Goal: Information Seeking & Learning: Check status

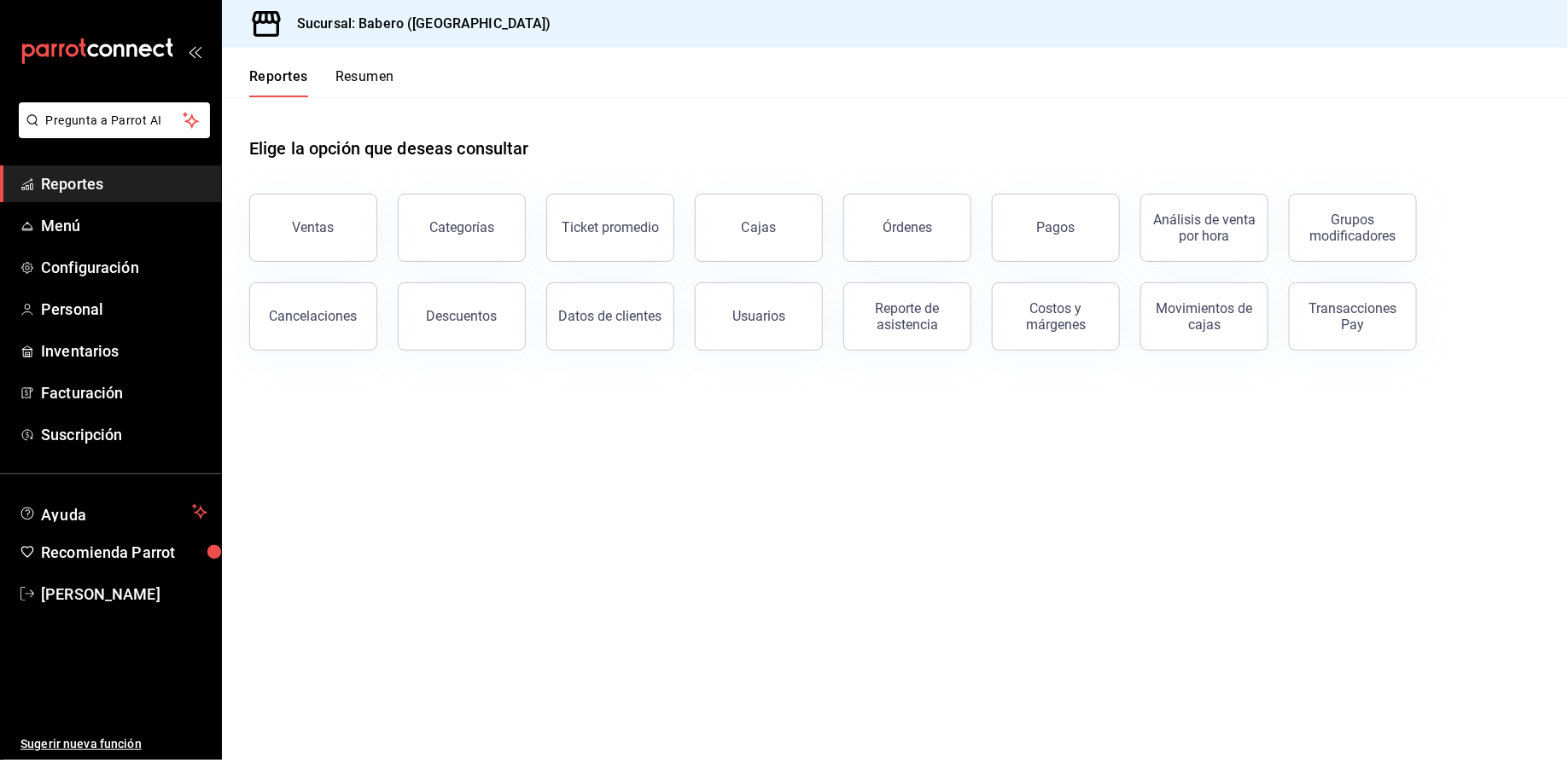
click at [351, 82] on button "Resumen" at bounding box center [365, 82] width 59 height 29
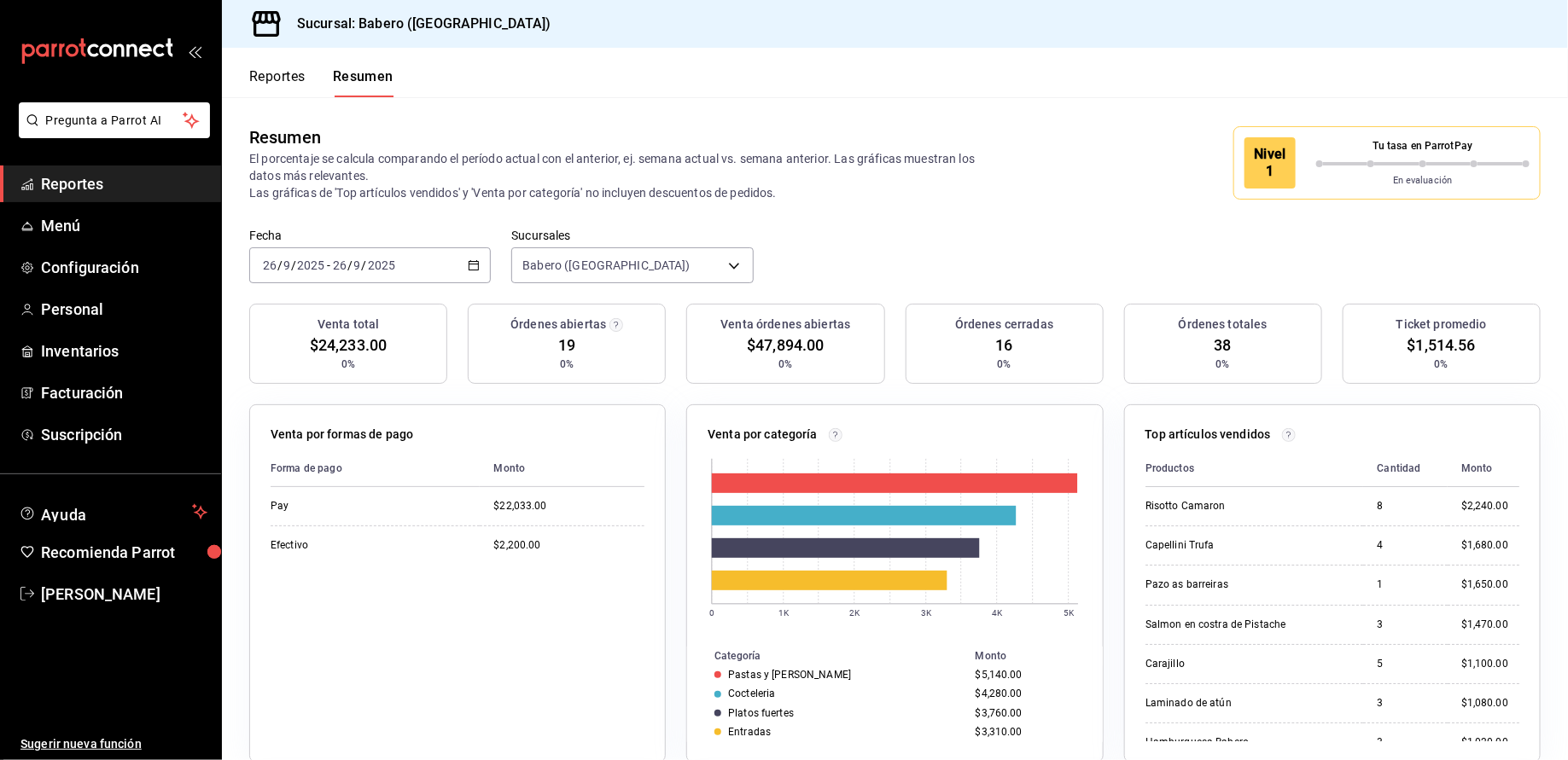
click at [271, 77] on button "Reportes" at bounding box center [277, 82] width 56 height 29
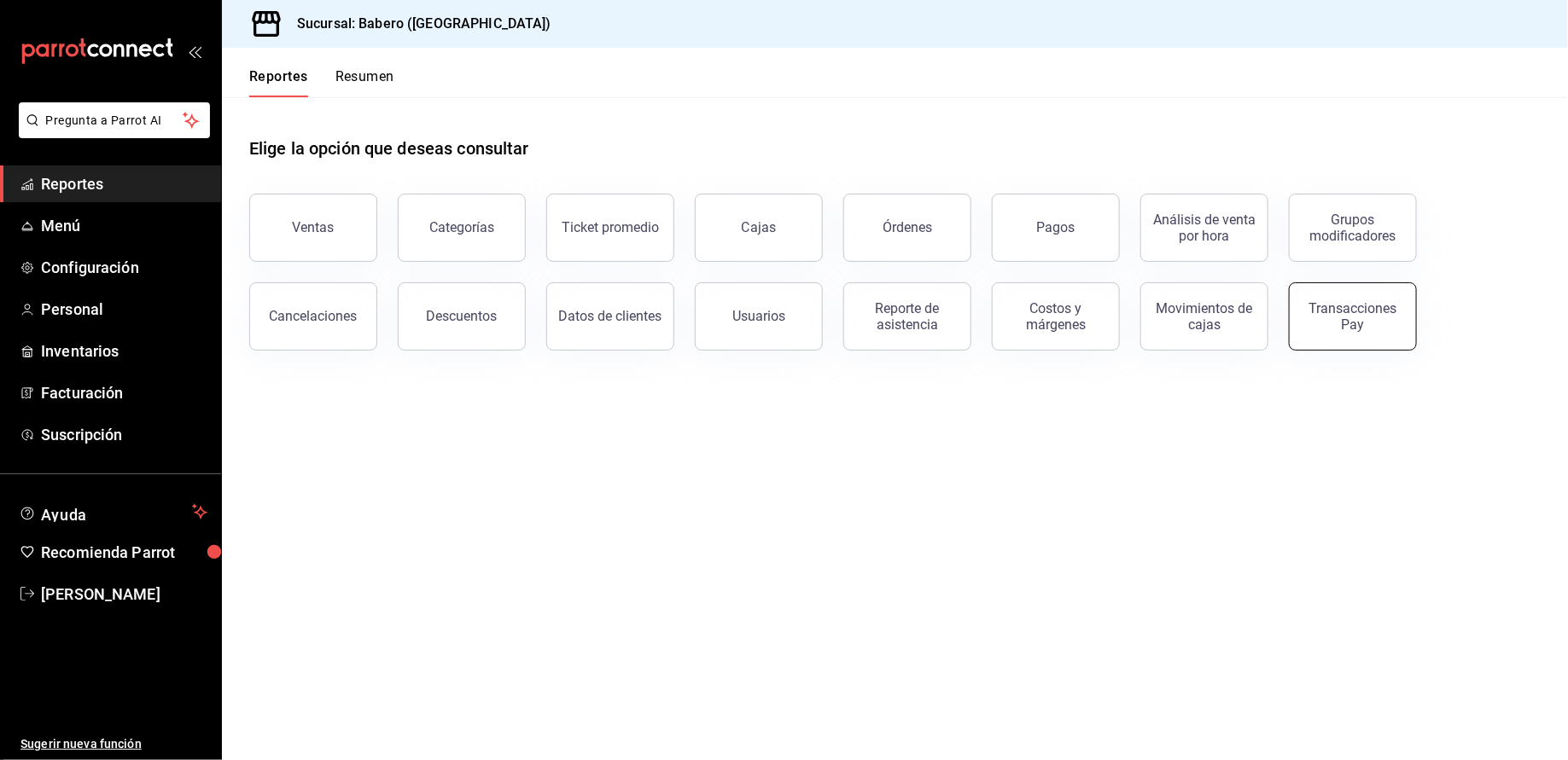
click at [1343, 320] on div "Transacciones Pay" at bounding box center [1352, 316] width 105 height 33
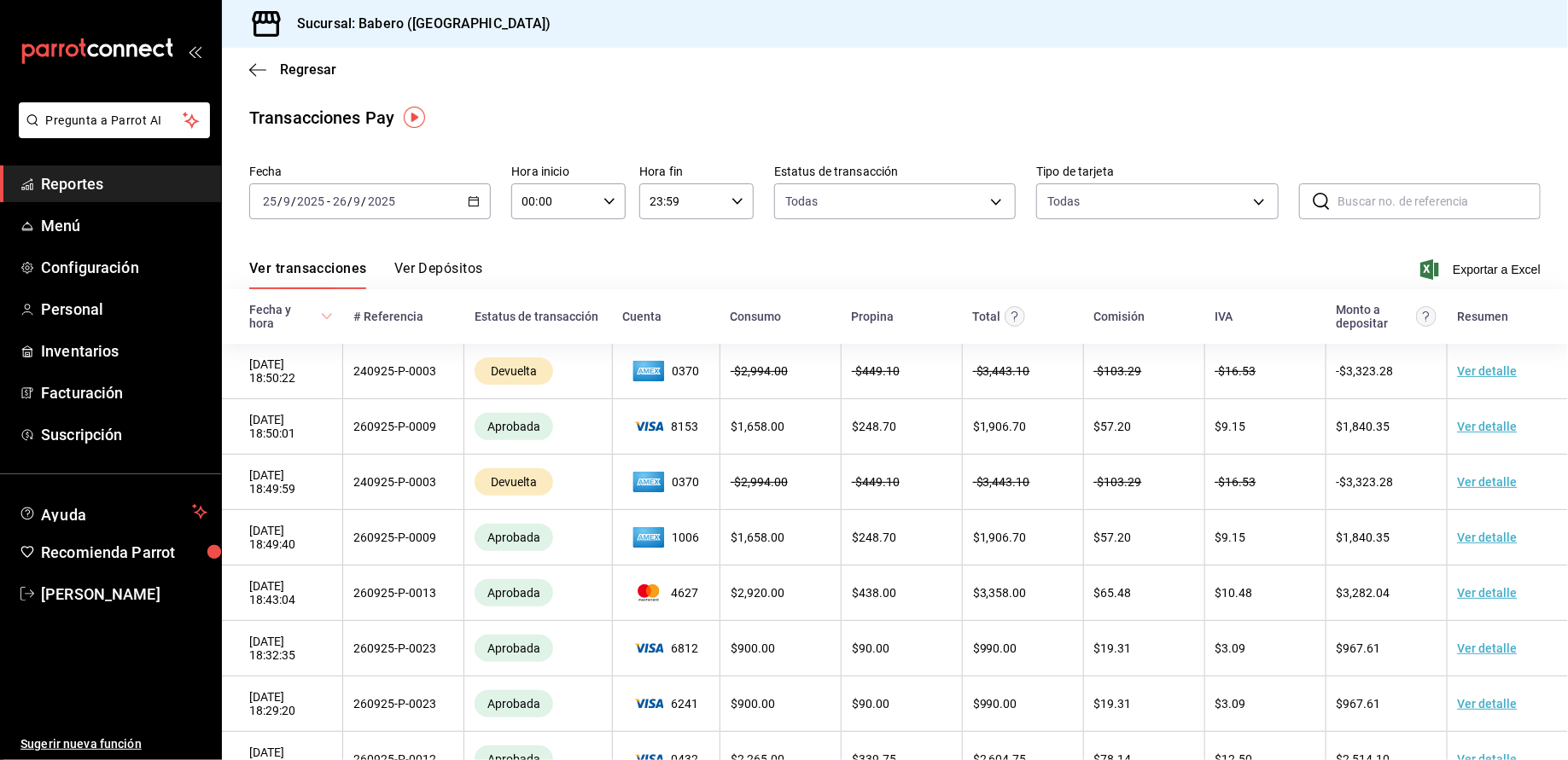
click at [365, 208] on div "[DATE] [DATE] - [DATE] [DATE]" at bounding box center [369, 201] width 242 height 35
click at [547, 247] on div "Ver transacciones Ver Depósitos Exportar a Excel" at bounding box center [895, 264] width 1291 height 49
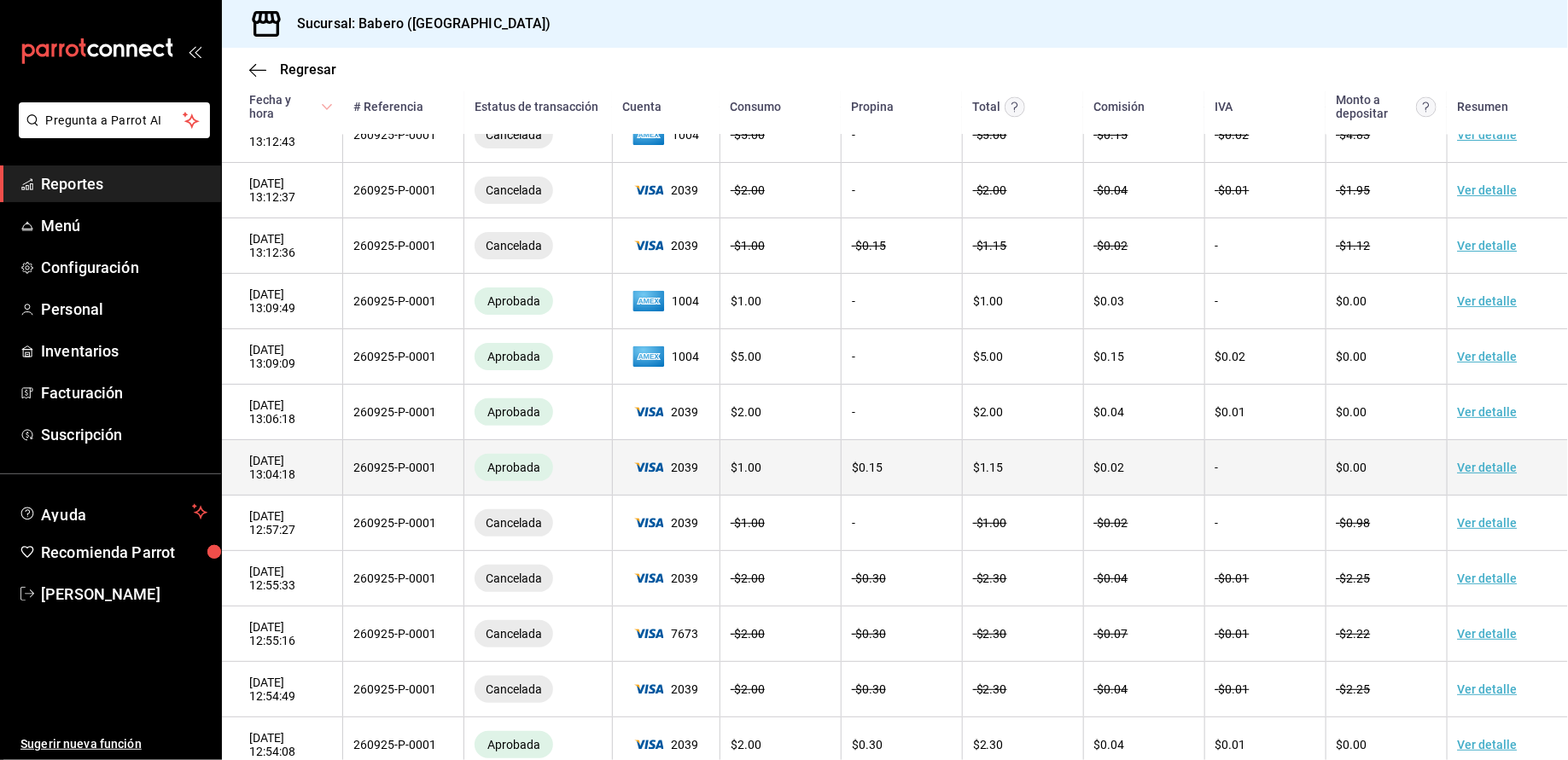
scroll to position [1762, 0]
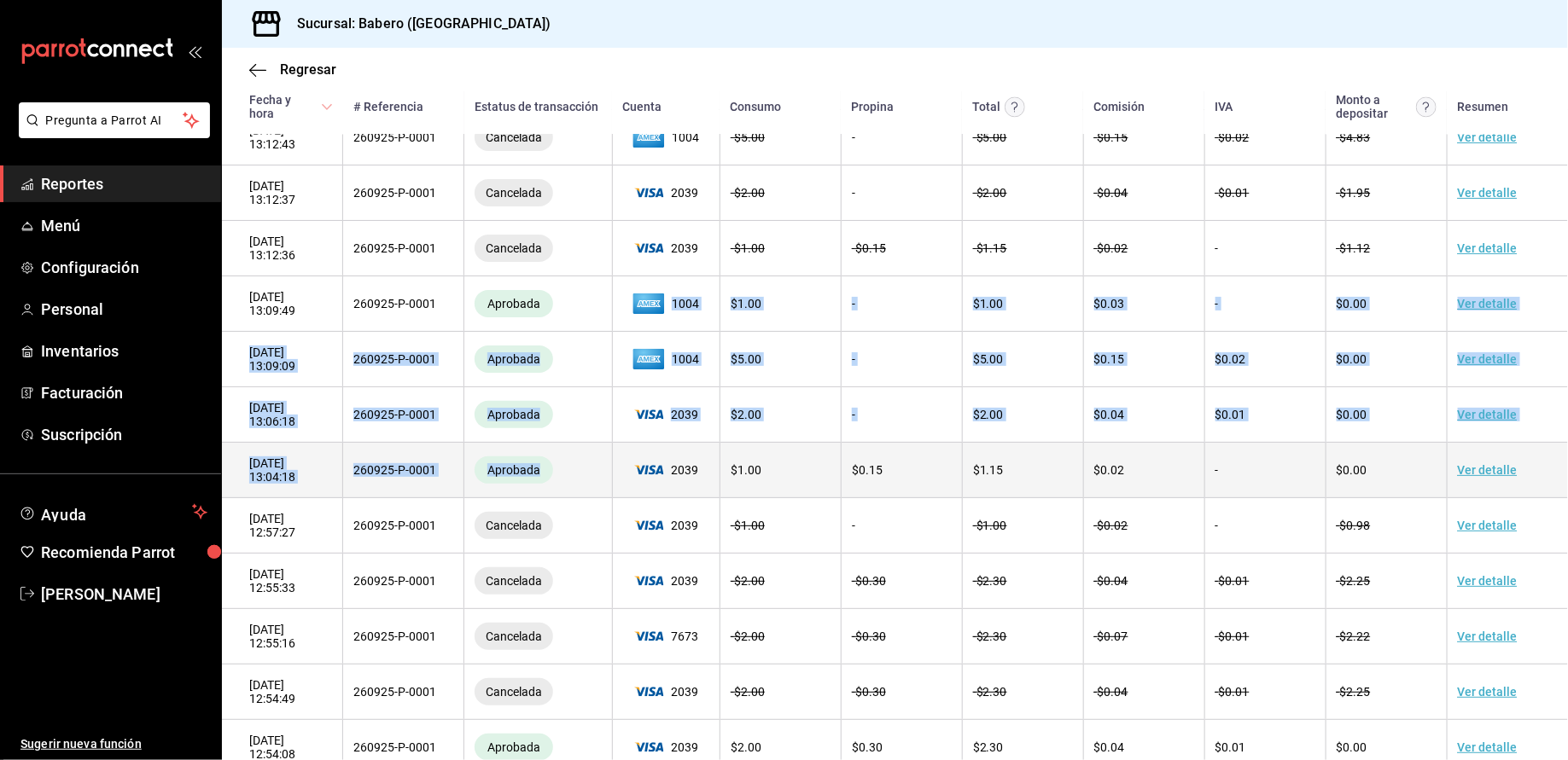
drag, startPoint x: 666, startPoint y: 300, endPoint x: 699, endPoint y: 474, distance: 177.1
click at [746, 477] on span "$ 1.00" at bounding box center [745, 470] width 31 height 14
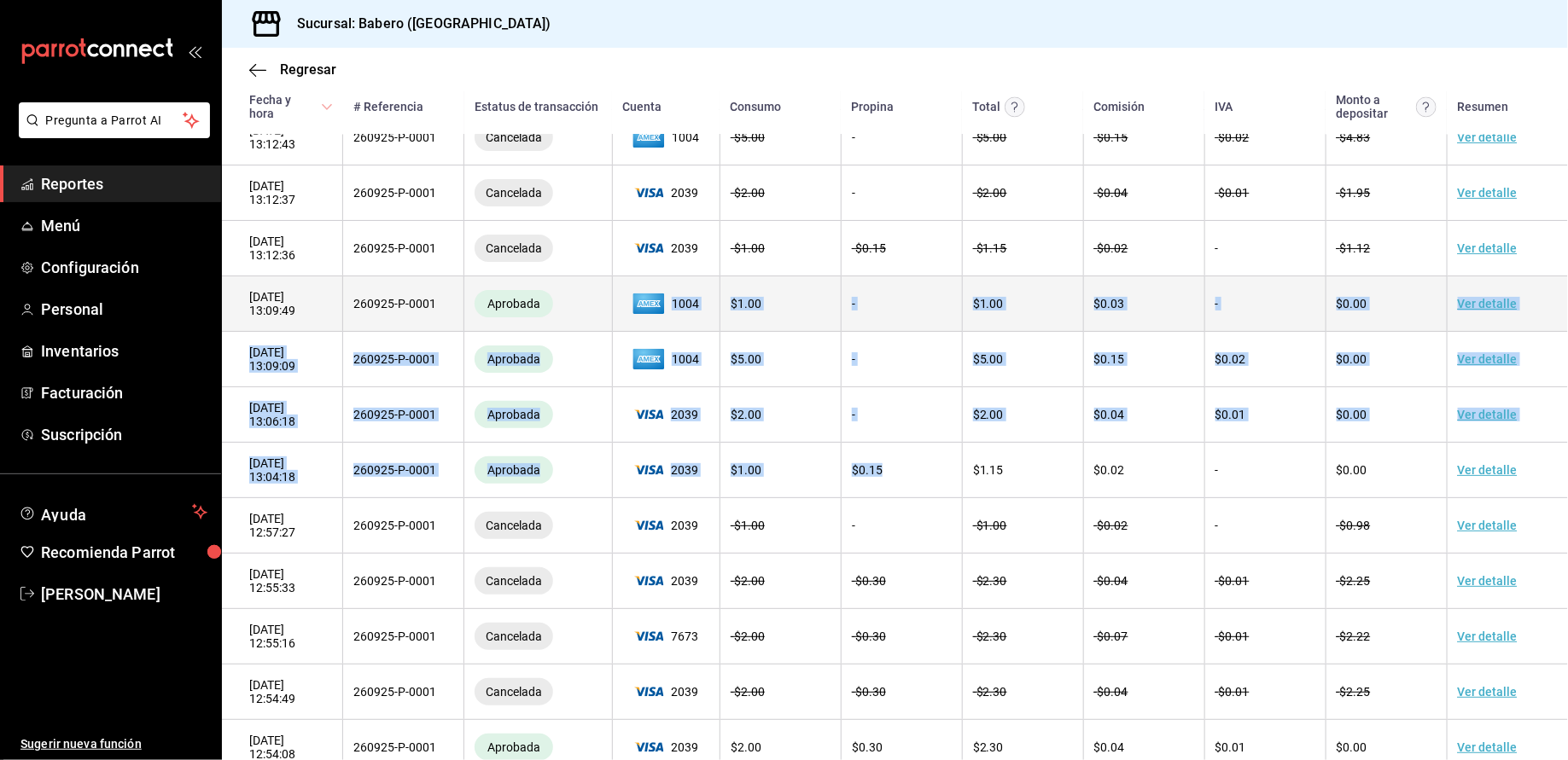
drag, startPoint x: 1035, startPoint y: 463, endPoint x: 668, endPoint y: 304, distance: 400.0
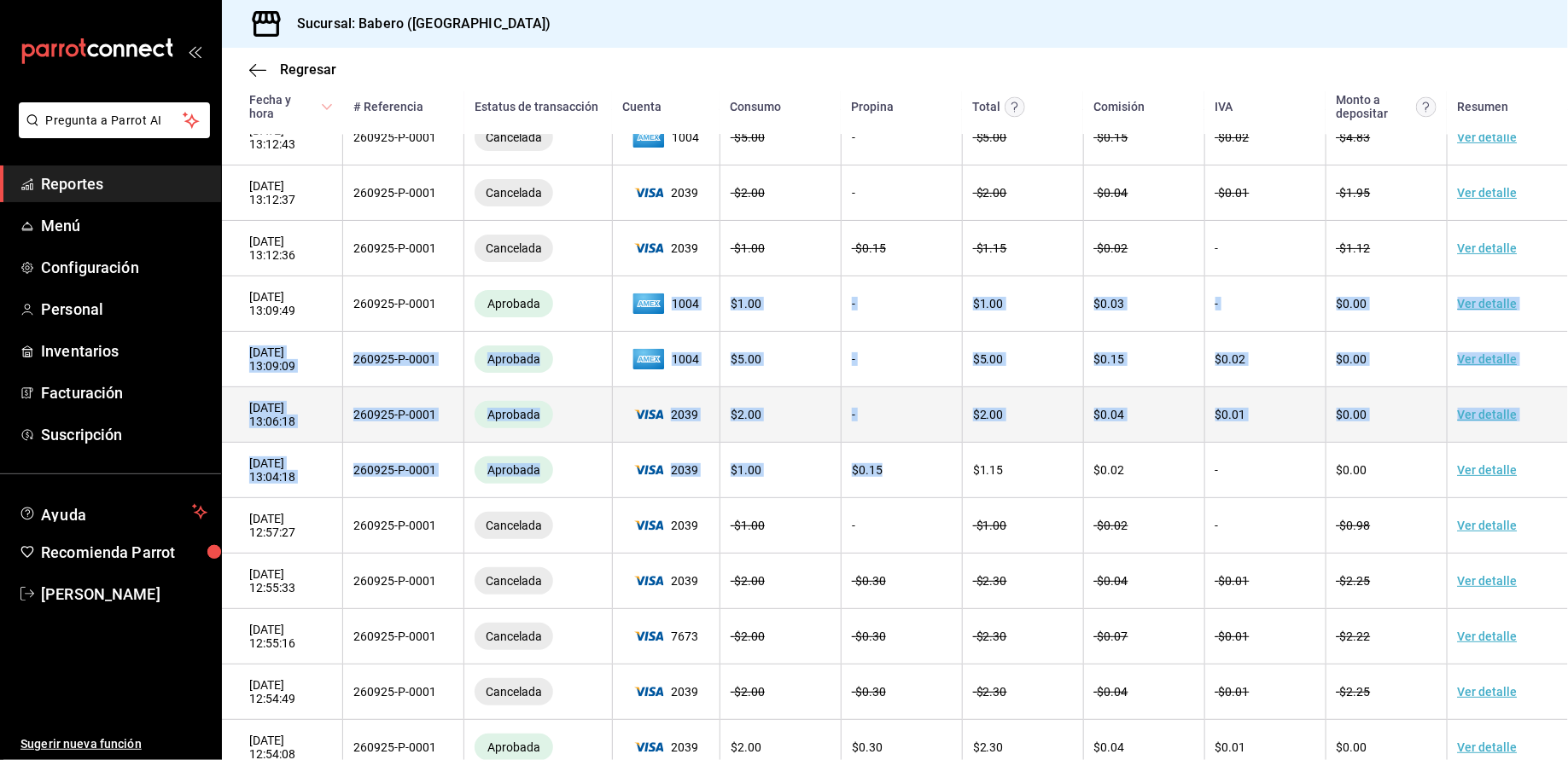
click at [811, 422] on td "$ 2.00" at bounding box center [780, 414] width 121 height 55
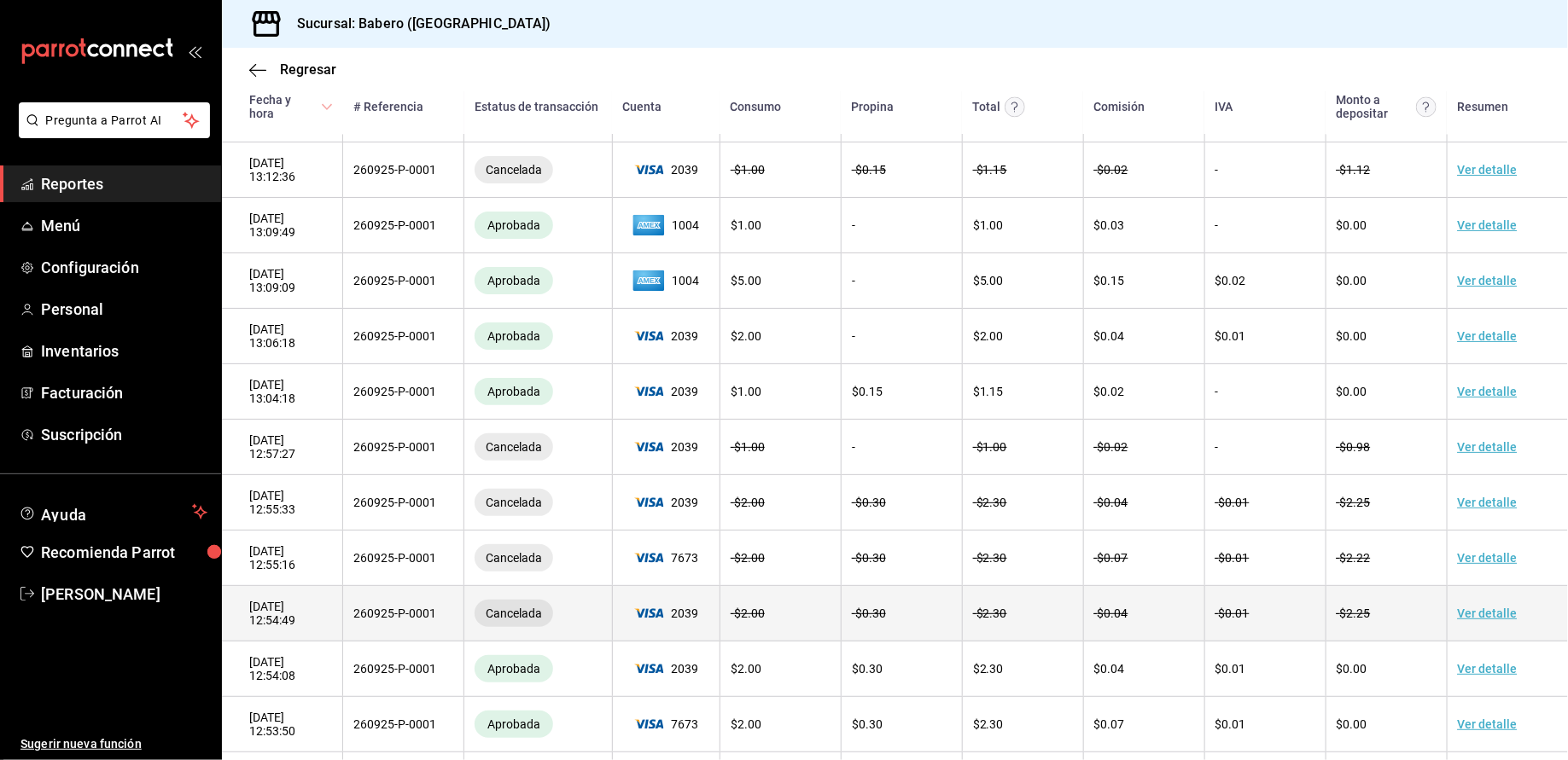
scroll to position [1829, 0]
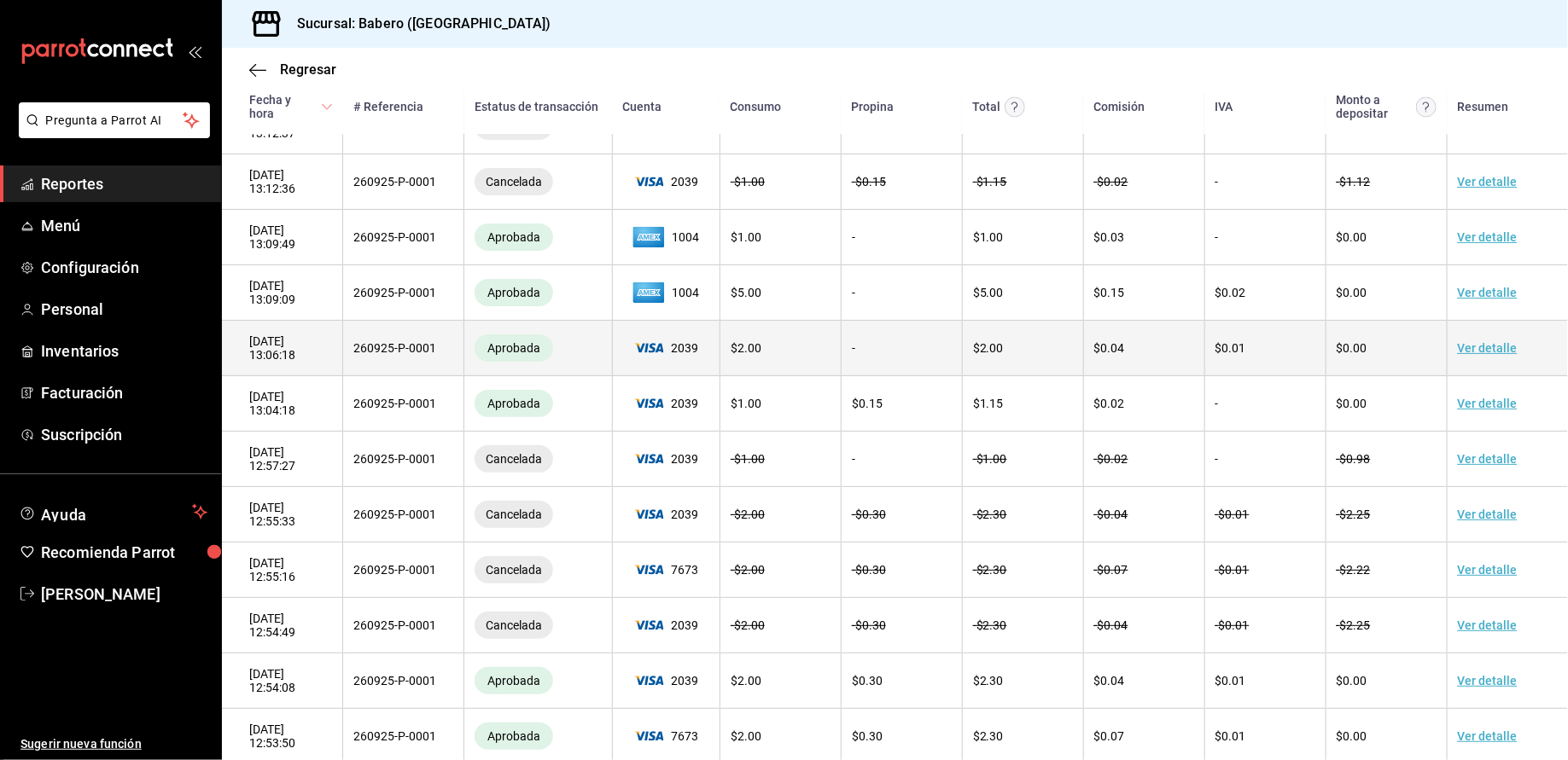
click at [1489, 342] on td "Ver detalle" at bounding box center [1507, 348] width 121 height 55
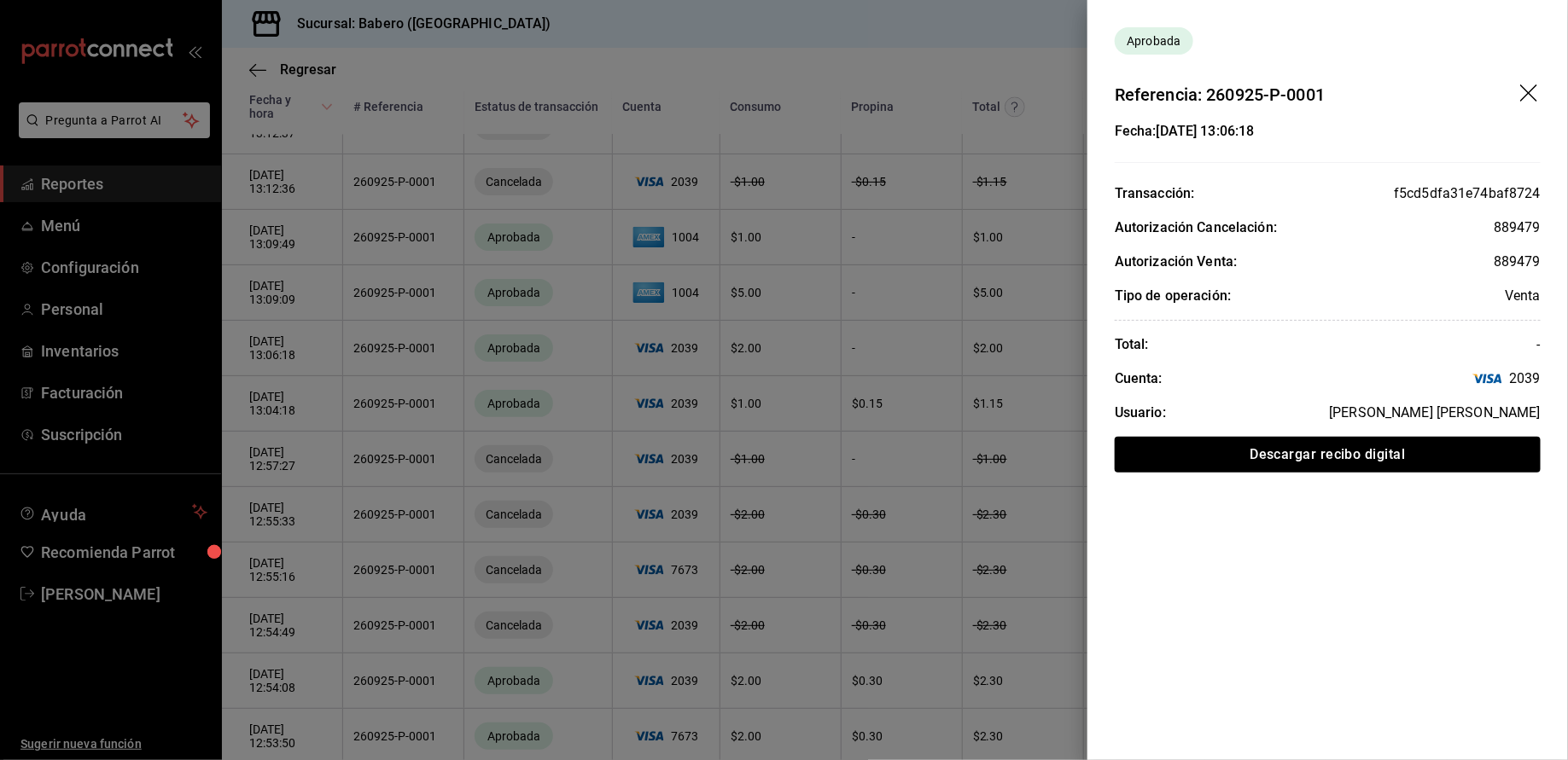
click at [1429, 187] on div "f5cd5dfa31e74baf8724" at bounding box center [1466, 194] width 146 height 21
copy div "f5cd5dfa31e74baf8724"
click at [1532, 97] on icon "drag" at bounding box center [1530, 95] width 21 height 21
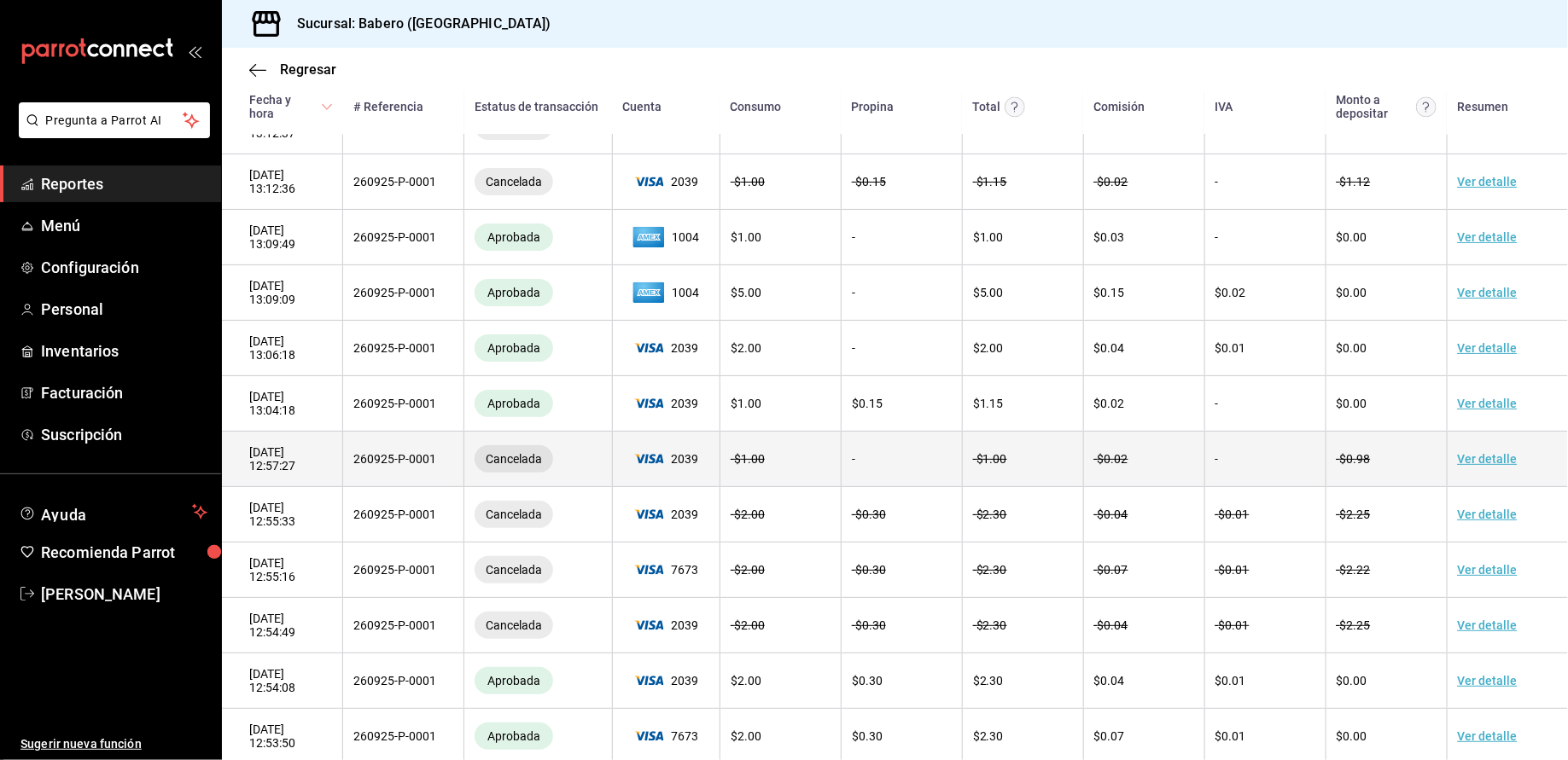
click at [1480, 456] on link "Ver detalle" at bounding box center [1488, 459] width 60 height 14
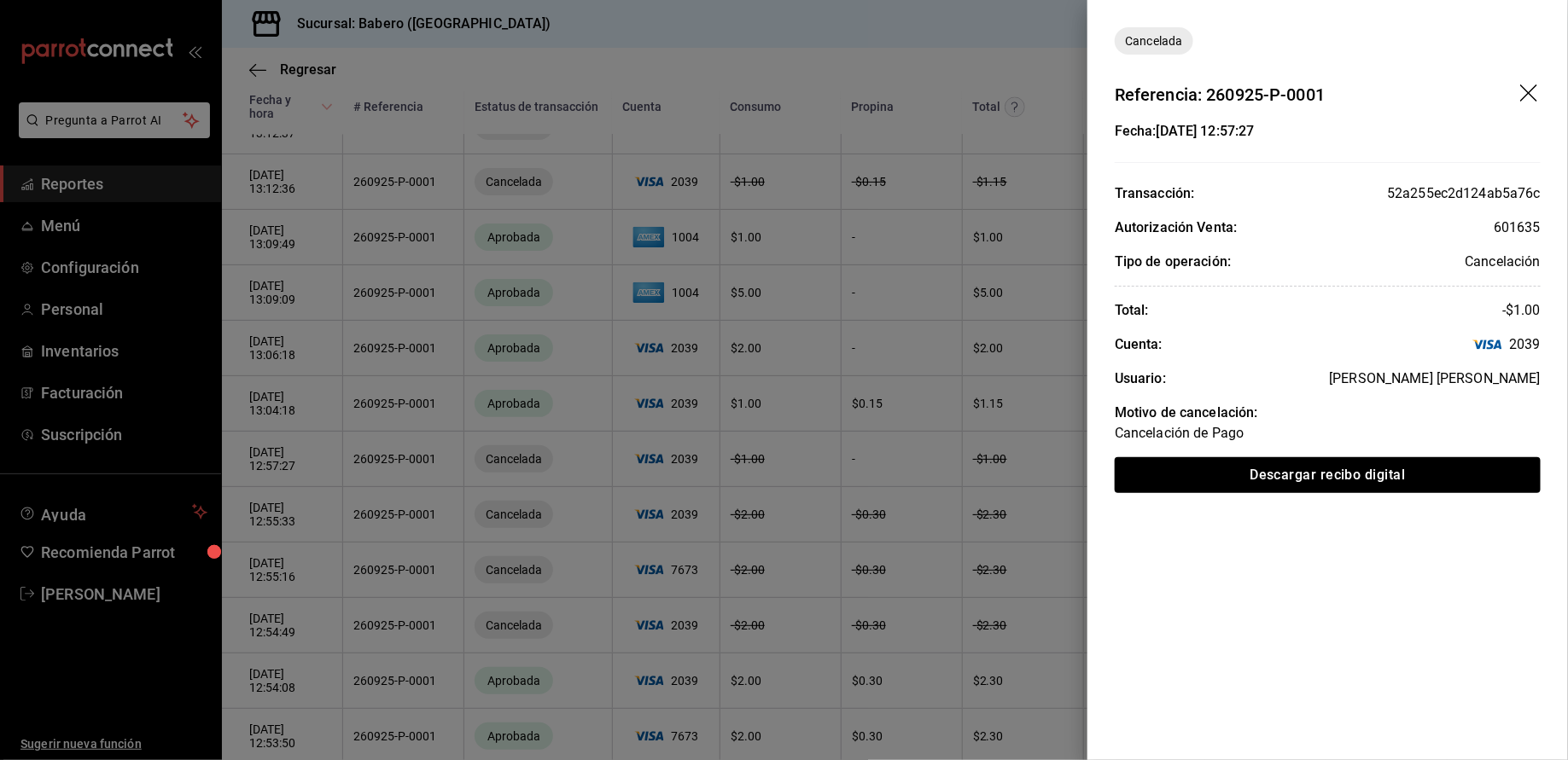
click at [1147, 436] on div "Cancelación de Pago" at bounding box center [1327, 434] width 426 height 21
click at [1211, 431] on div "Cancelación de Pago" at bounding box center [1327, 434] width 426 height 21
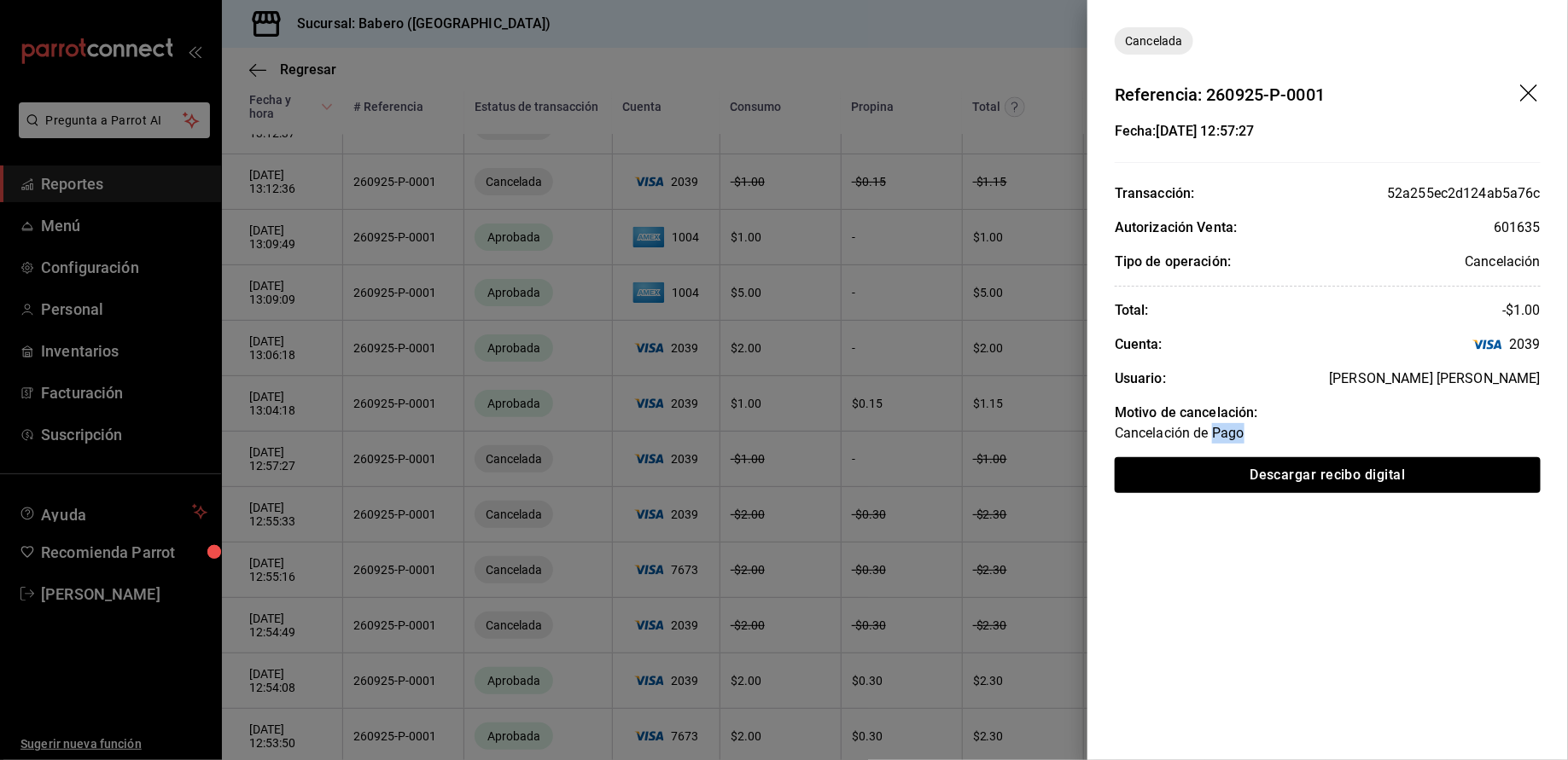
click at [1211, 431] on div "Cancelación de Pago" at bounding box center [1327, 434] width 426 height 21
click at [1456, 187] on div "52a255ec2d124ab5a76c" at bounding box center [1464, 194] width 154 height 21
copy div "52a255ec2d124ab5a76c"
click at [1533, 85] on icon "drag" at bounding box center [1530, 95] width 21 height 21
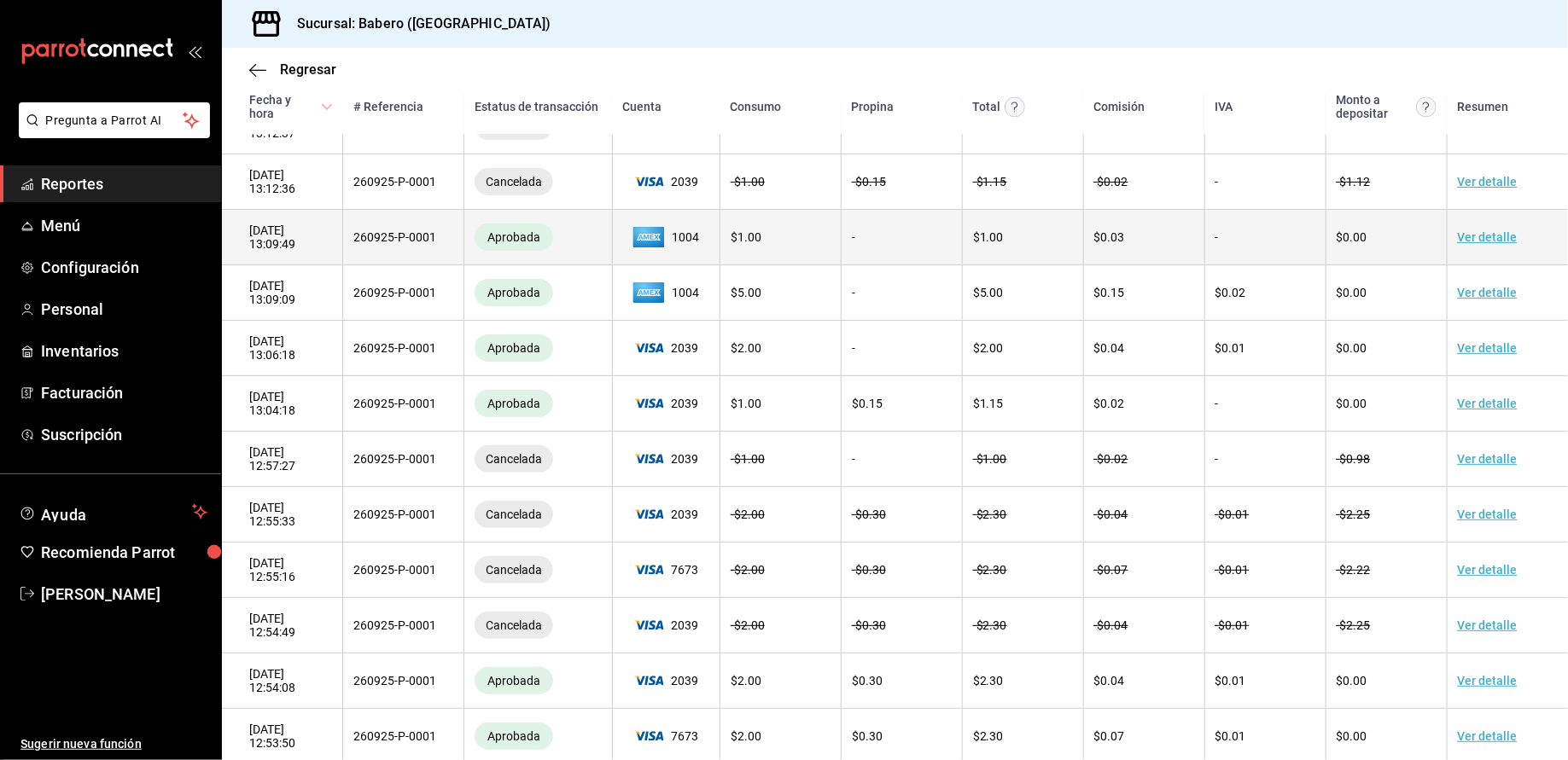
click at [1458, 238] on link "Ver detalle" at bounding box center [1488, 237] width 60 height 14
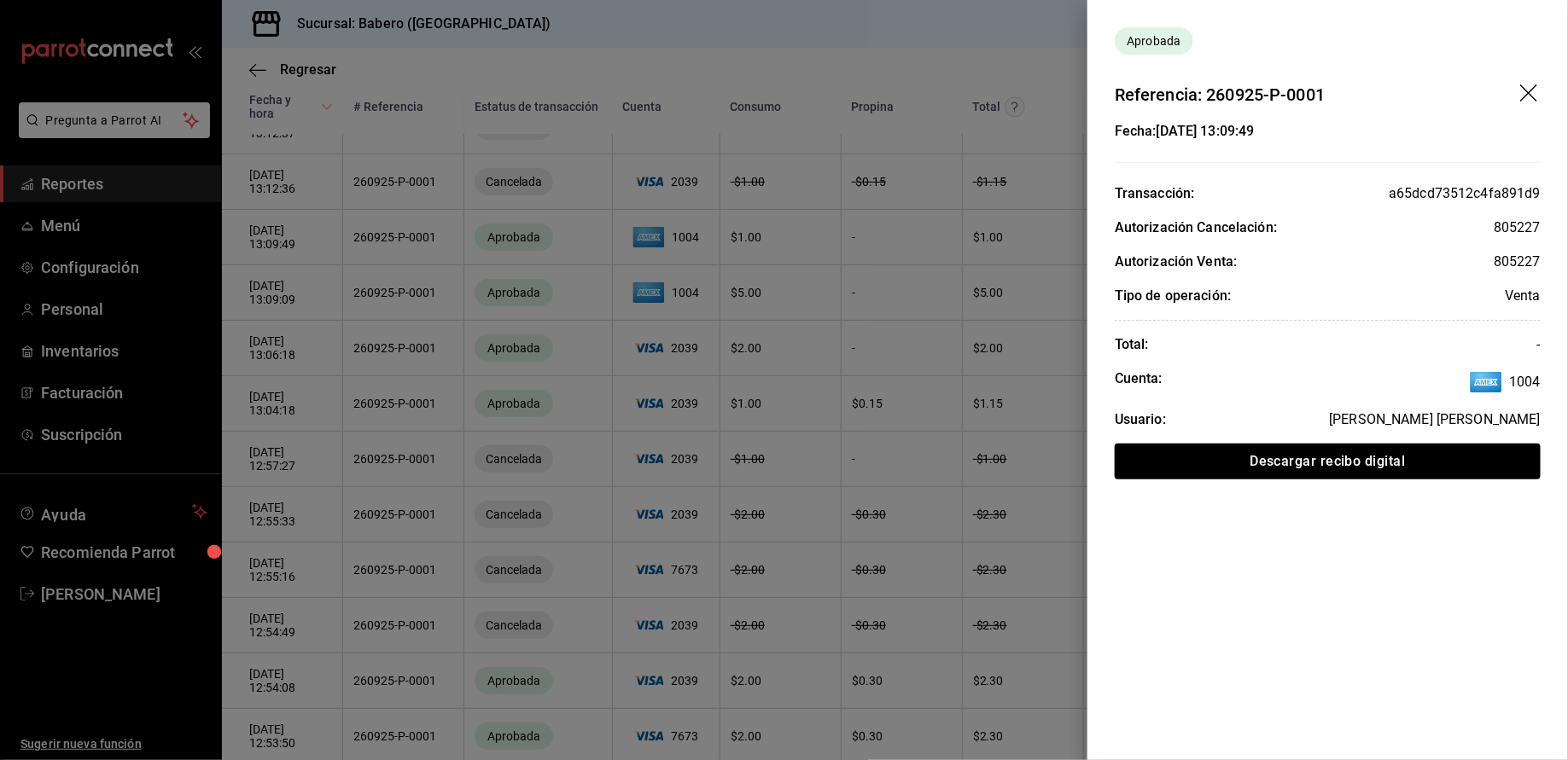
click at [1419, 193] on div "a65dcd73512c4fa891d9" at bounding box center [1464, 194] width 152 height 21
copy div "a65dcd73512c4fa891d9"
click at [1533, 94] on icon "drag" at bounding box center [1530, 95] width 21 height 21
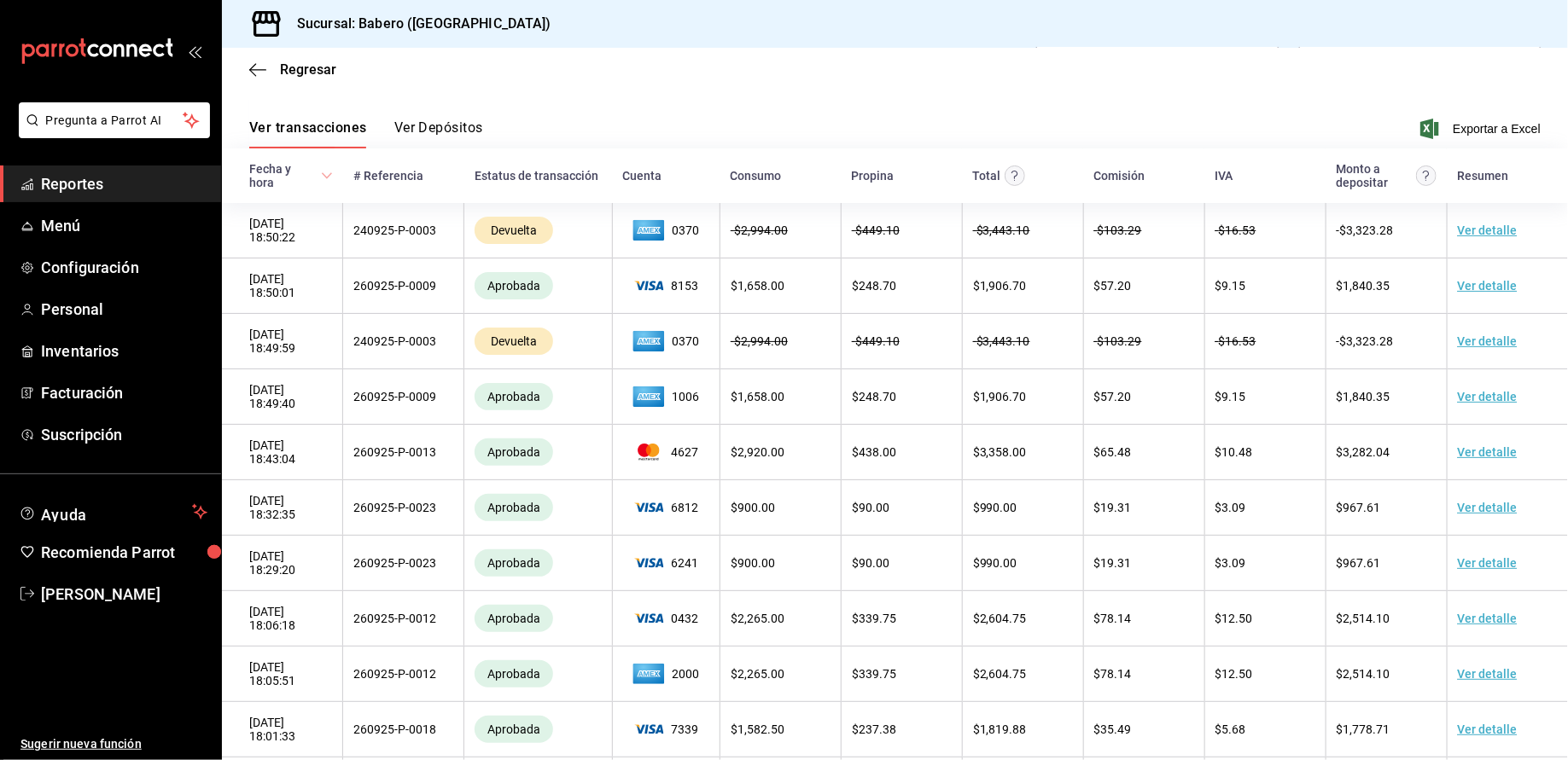
scroll to position [0, 0]
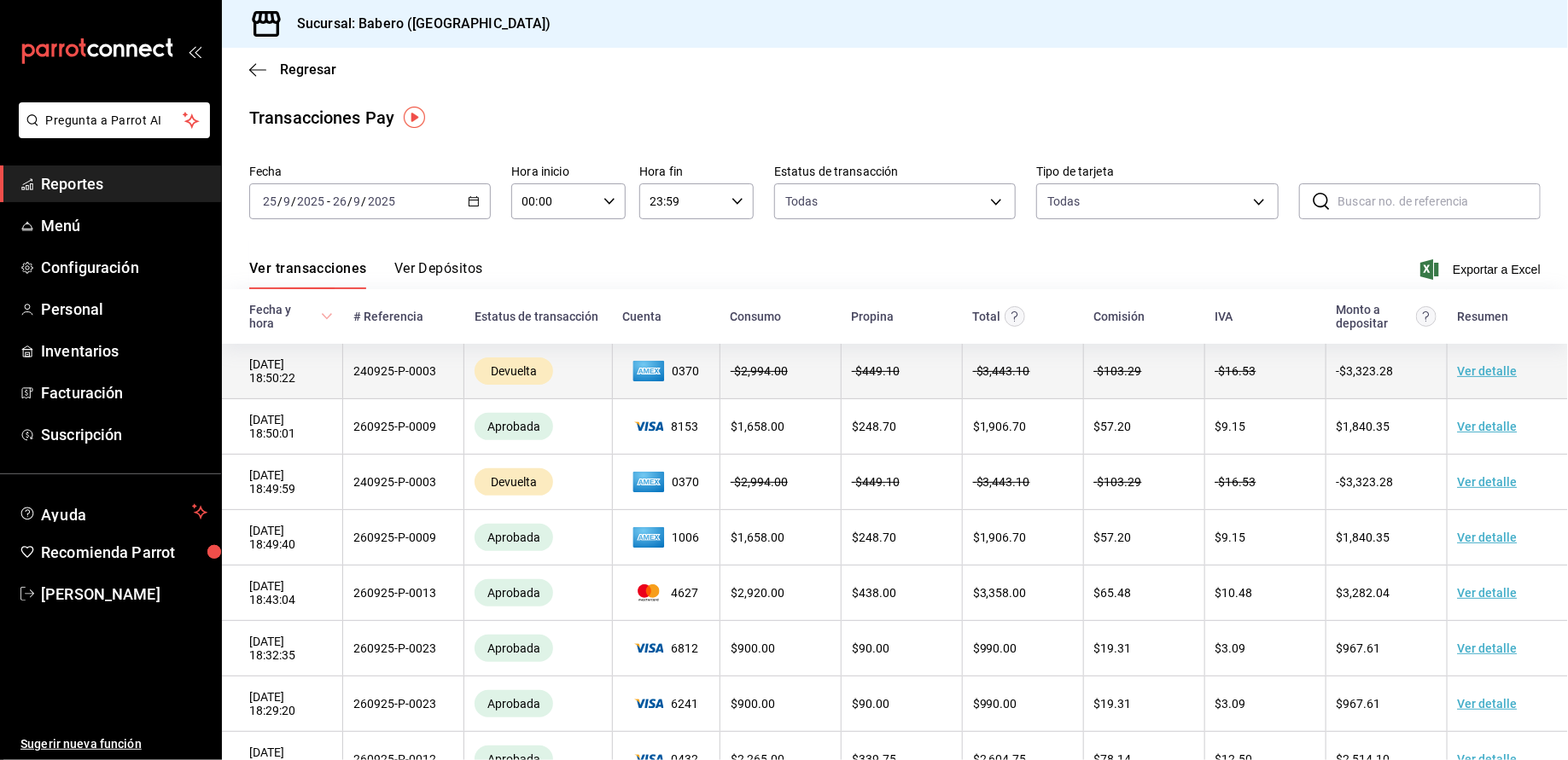
click at [1475, 365] on link "Ver detalle" at bounding box center [1488, 371] width 60 height 14
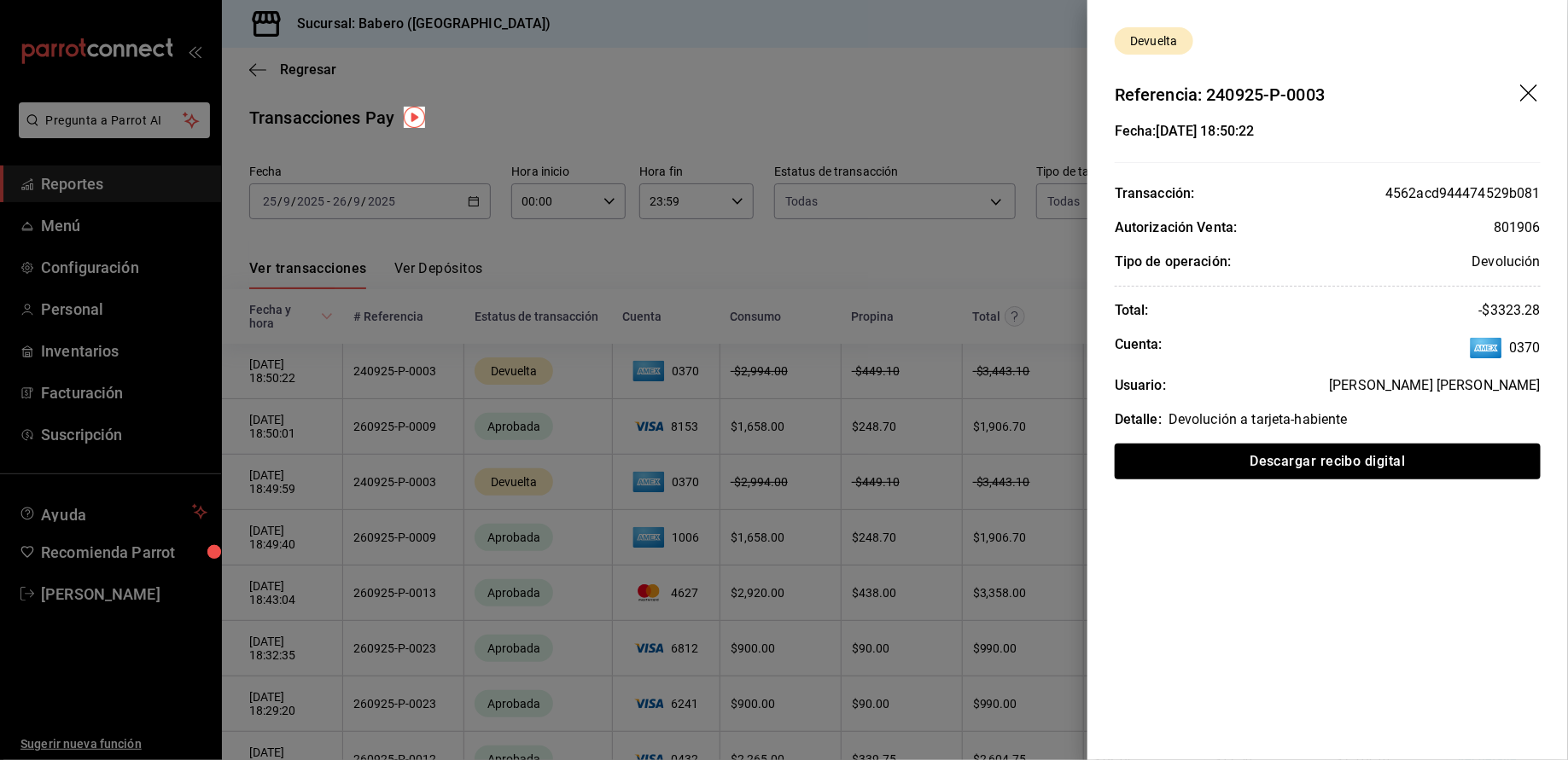
click at [1473, 190] on div "4562acd944474529b081" at bounding box center [1463, 194] width 156 height 21
copy div "4562acd944474529b081"
click at [1004, 283] on div at bounding box center [784, 380] width 1568 height 760
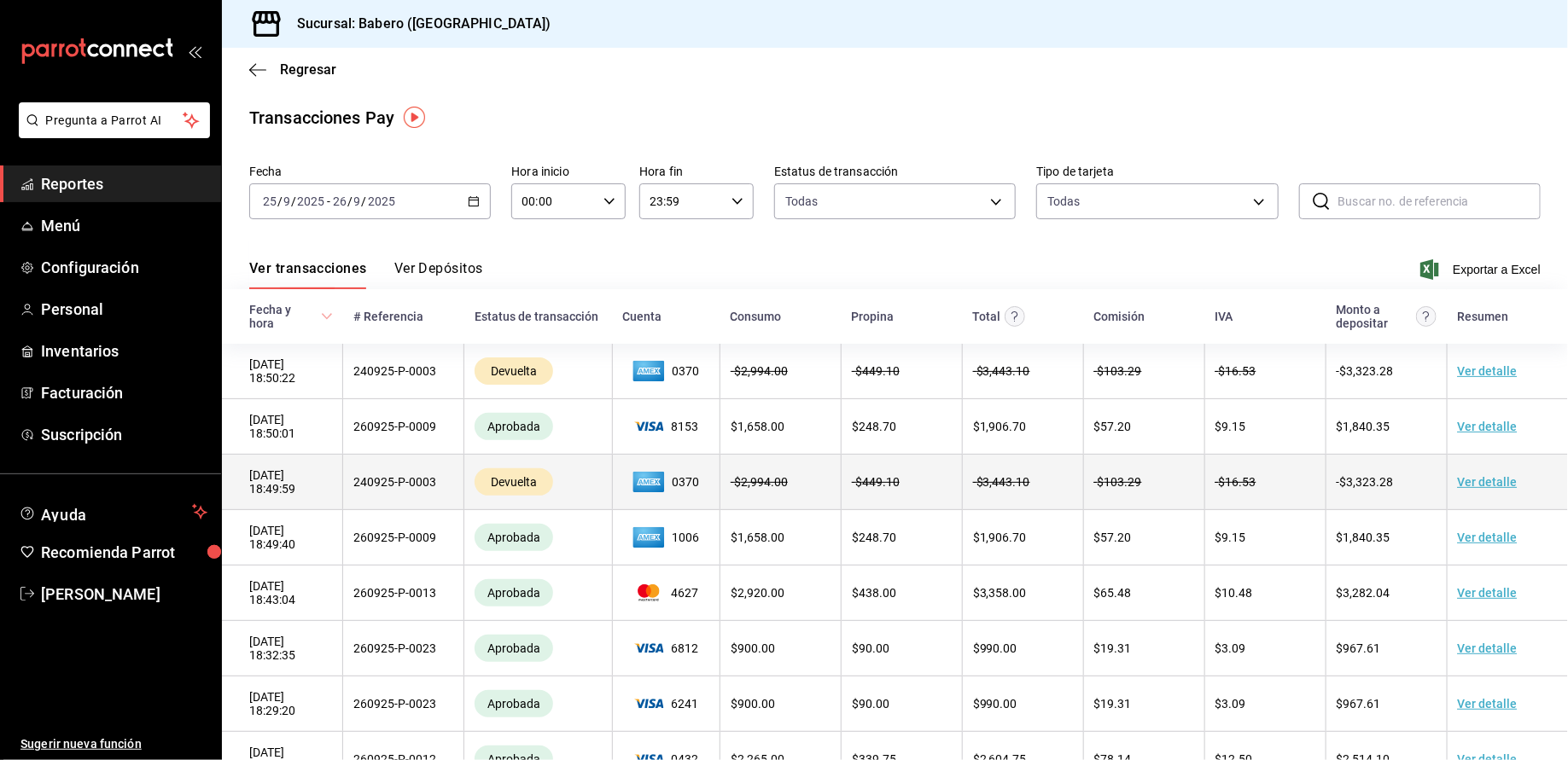
click at [1509, 481] on link "Ver detalle" at bounding box center [1488, 482] width 60 height 14
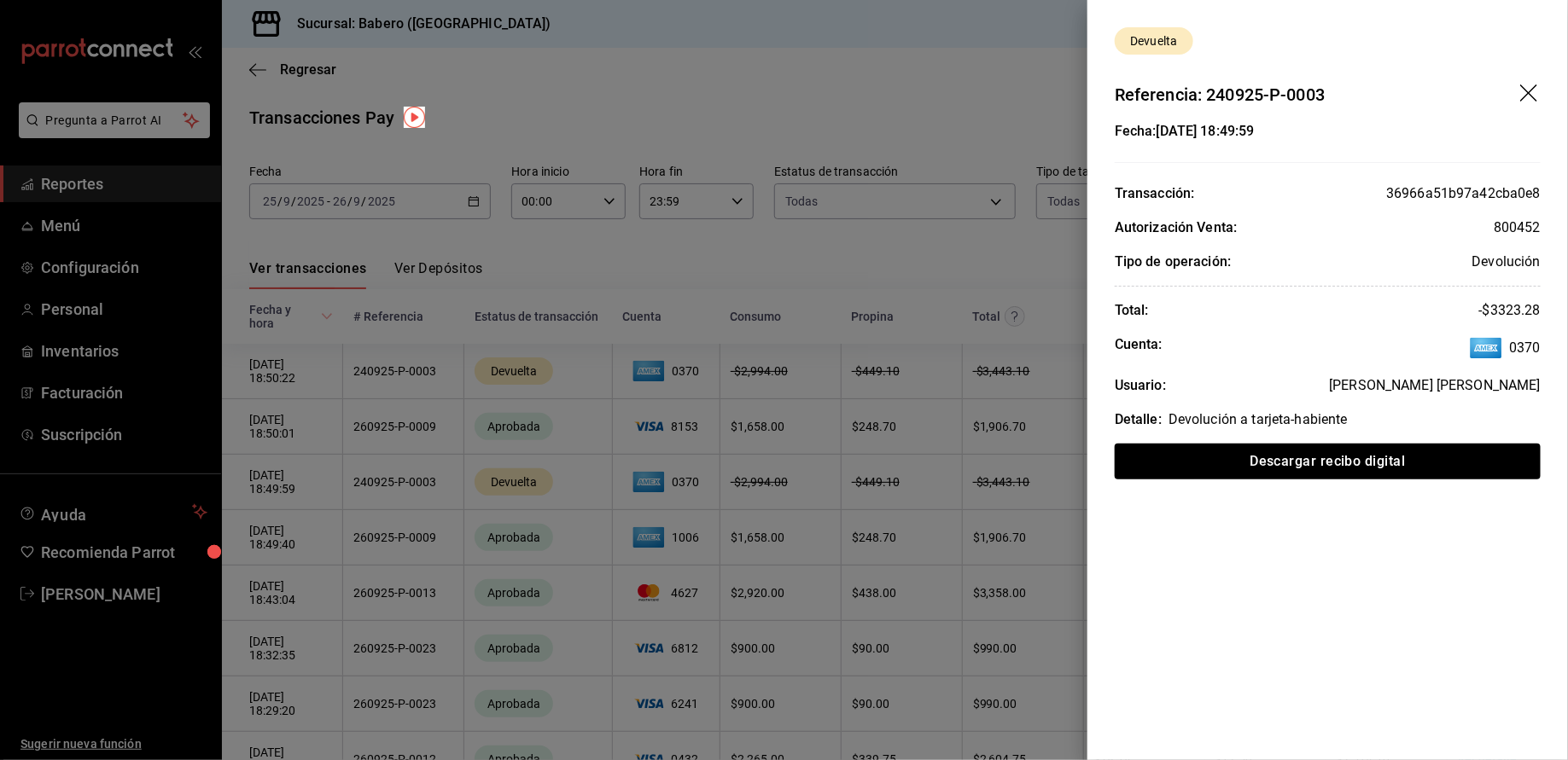
click at [1418, 191] on div "36966a51b97a42cba0e8" at bounding box center [1464, 194] width 155 height 21
copy div "36966a51b97a42cba0e8"
click at [1534, 88] on icon "drag" at bounding box center [1530, 95] width 21 height 21
